Goal: Task Accomplishment & Management: Use online tool/utility

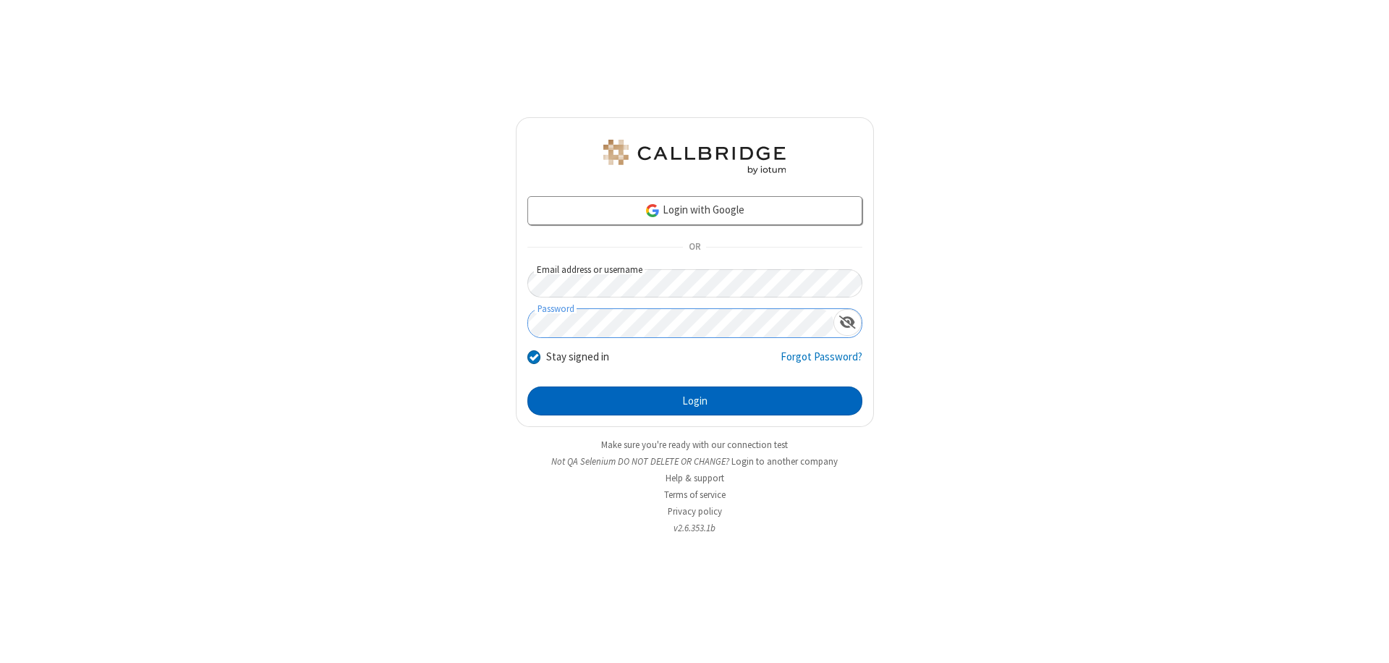
click at [695, 401] on button "Login" at bounding box center [695, 400] width 335 height 29
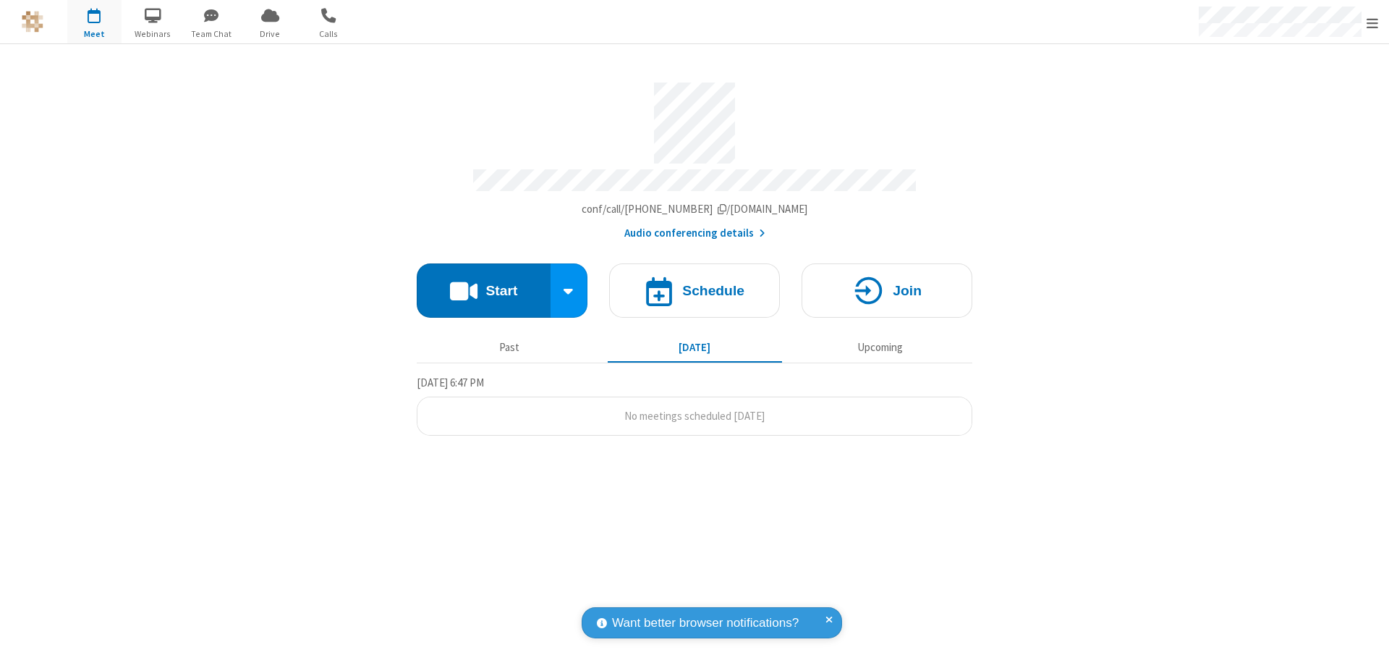
click at [483, 284] on button "Start" at bounding box center [484, 290] width 134 height 54
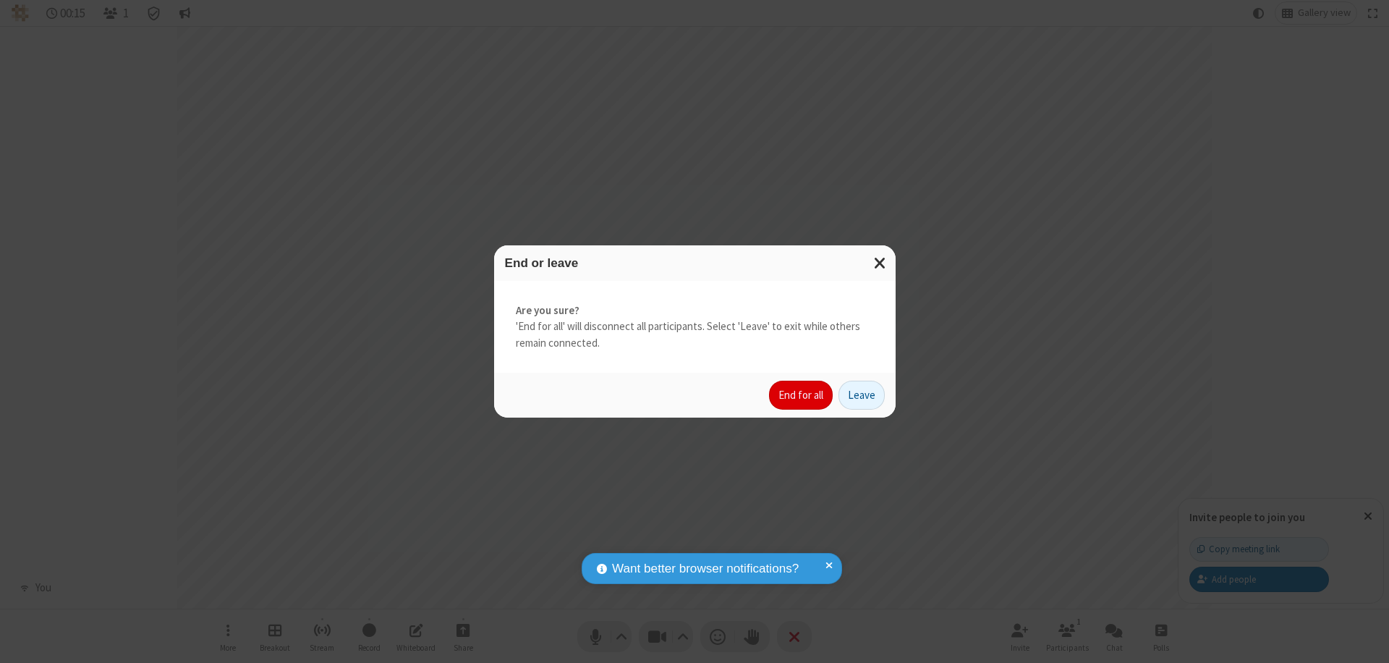
click at [802, 395] on button "End for all" at bounding box center [801, 395] width 64 height 29
